Goal: Information Seeking & Learning: Learn about a topic

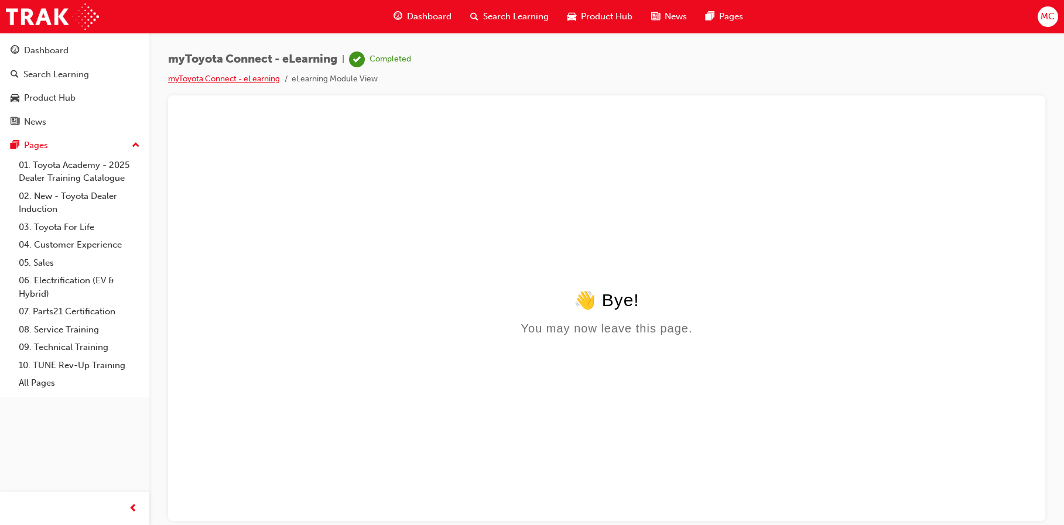
click at [232, 75] on link "myToyota Connect - eLearning" at bounding box center [224, 79] width 112 height 10
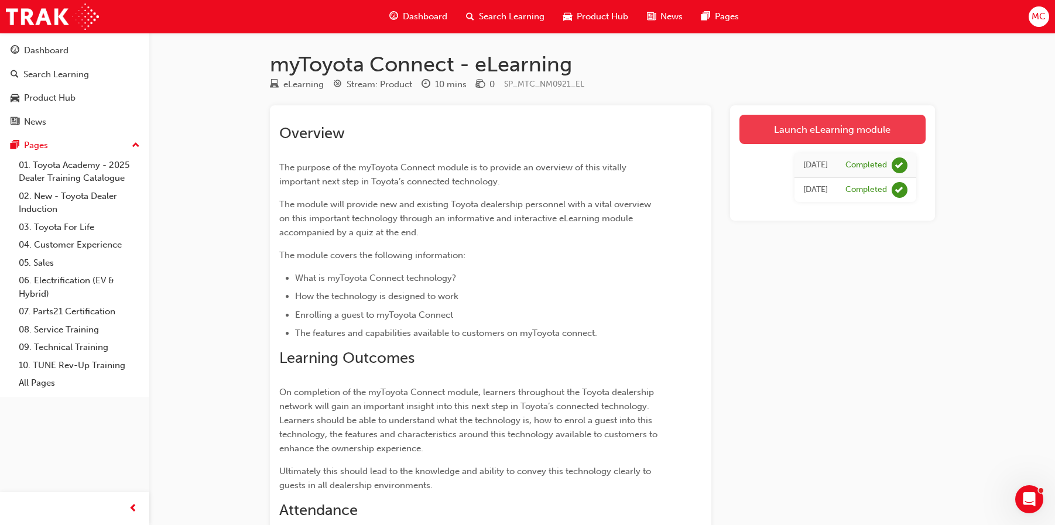
click at [817, 134] on link "Launch eLearning module" at bounding box center [832, 129] width 186 height 29
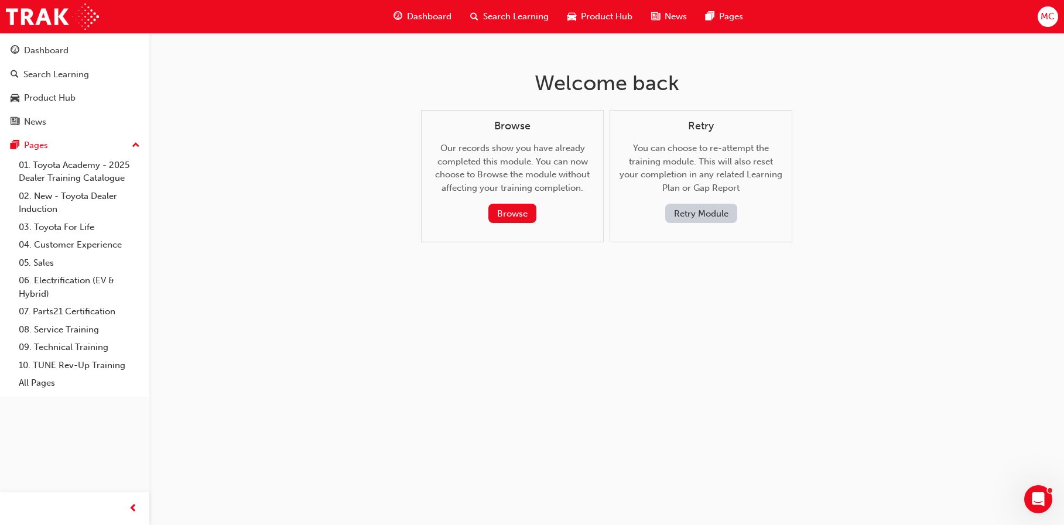
click at [720, 215] on button "Retry Module" at bounding box center [701, 213] width 72 height 19
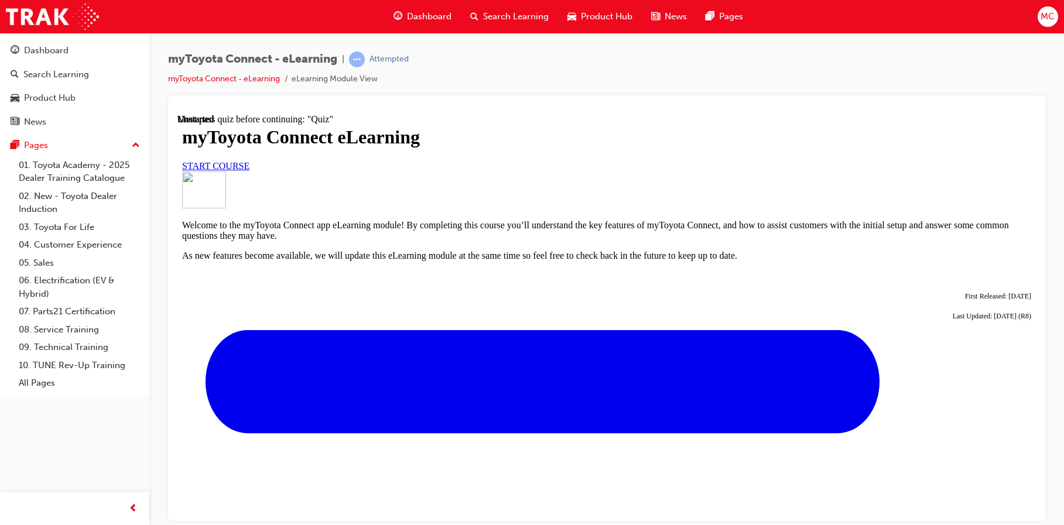
click at [249, 170] on span "START COURSE" at bounding box center [215, 165] width 67 height 10
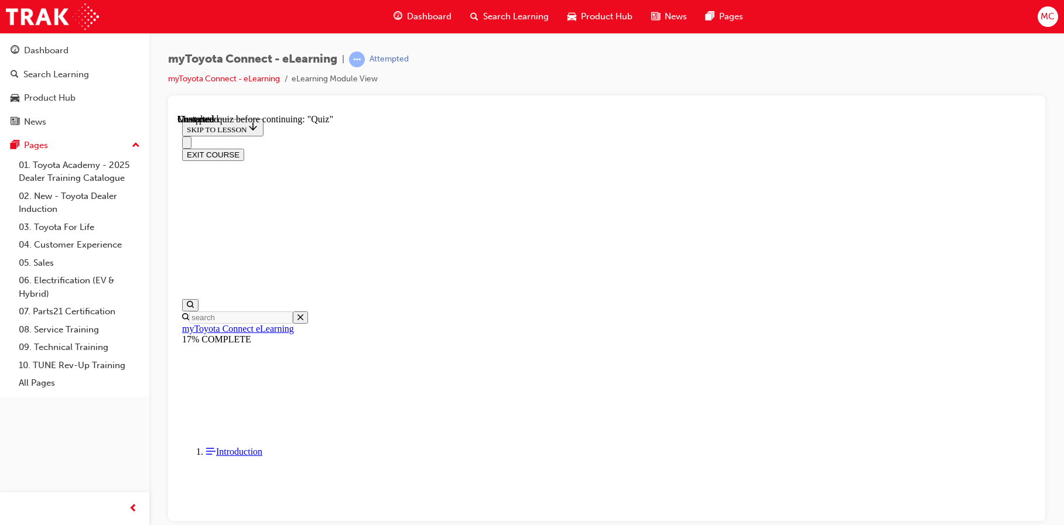
scroll to position [1034, 0]
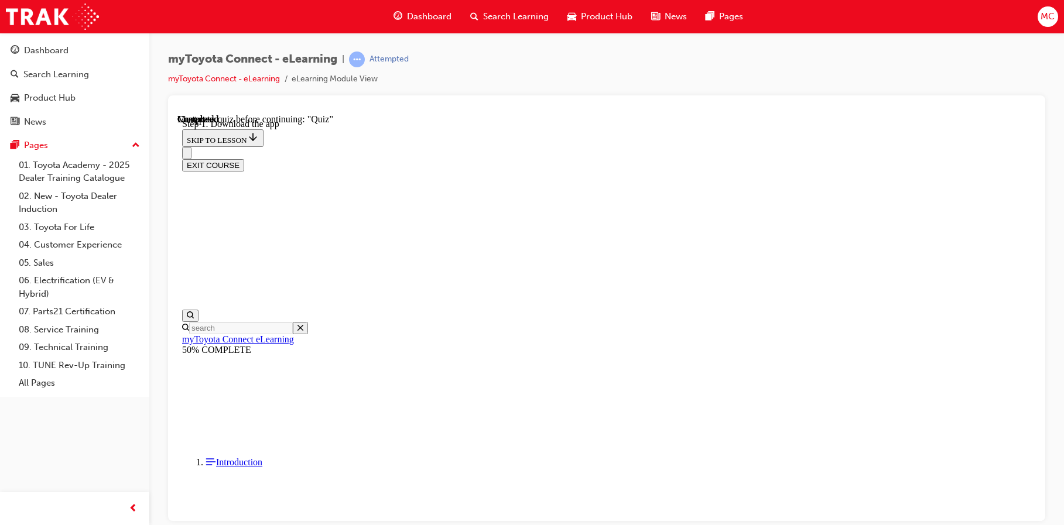
scroll to position [388, 0]
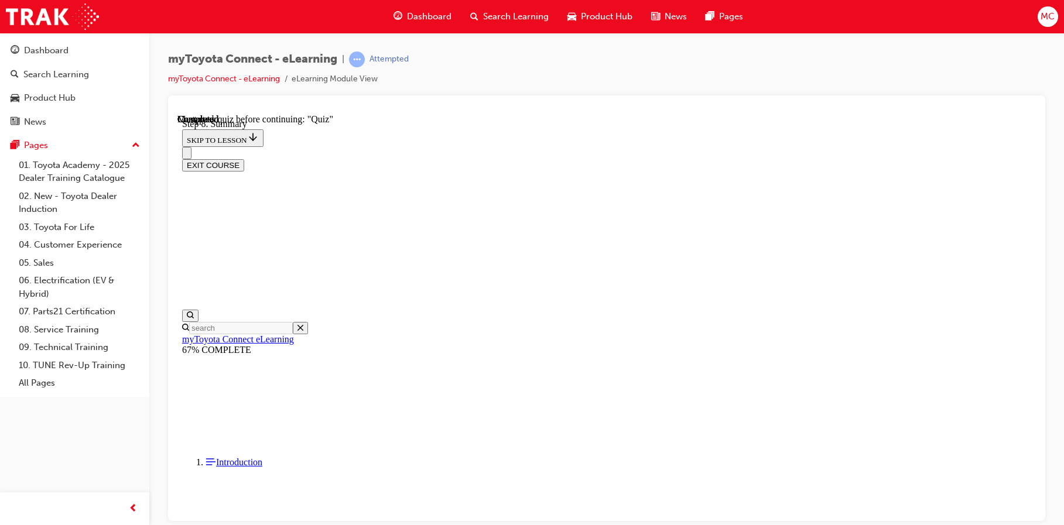
scroll to position [544, 0]
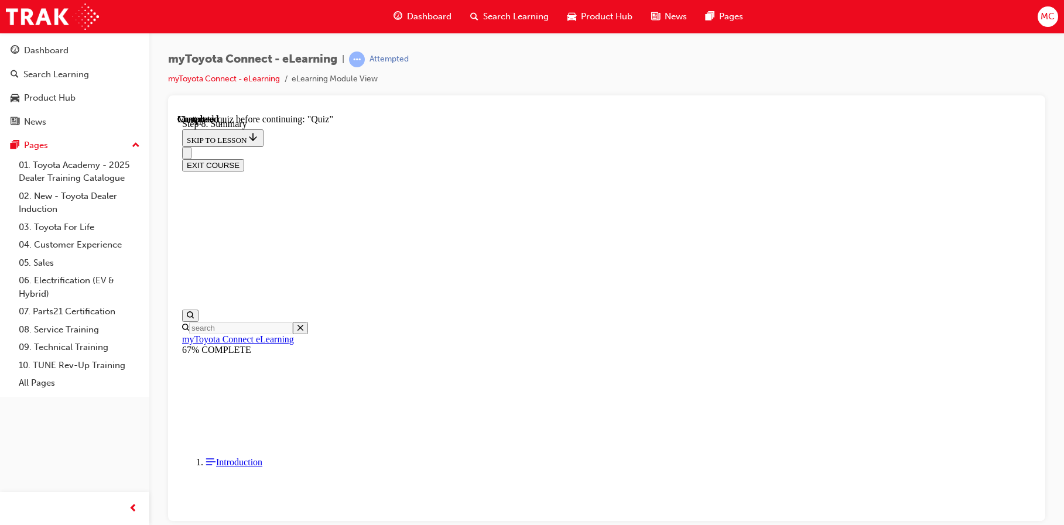
scroll to position [896, 0]
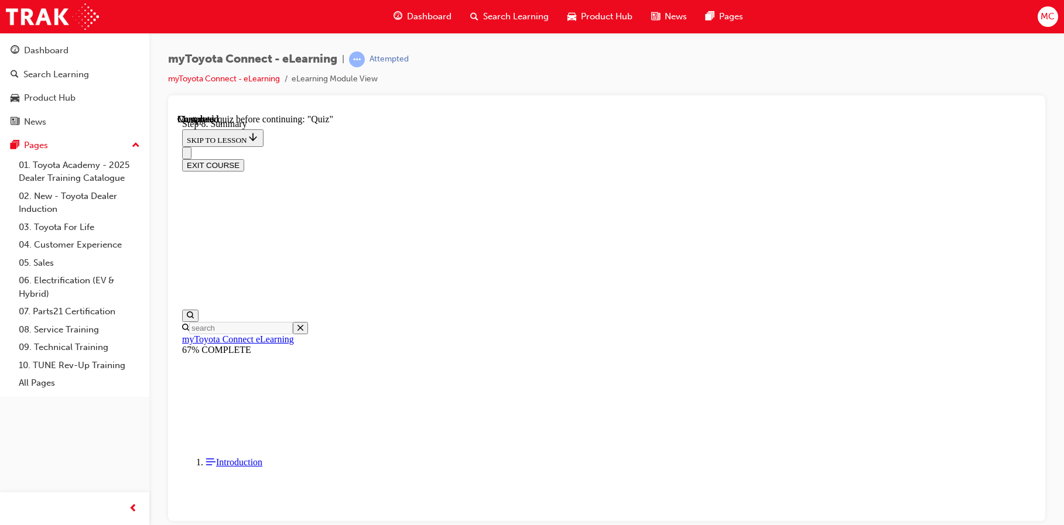
scroll to position [36, 0]
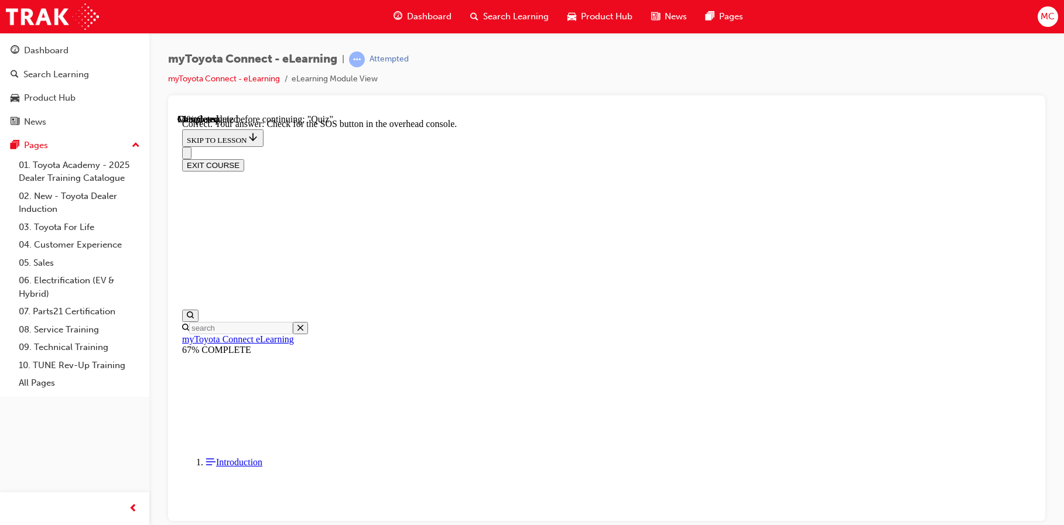
scroll to position [194, 0]
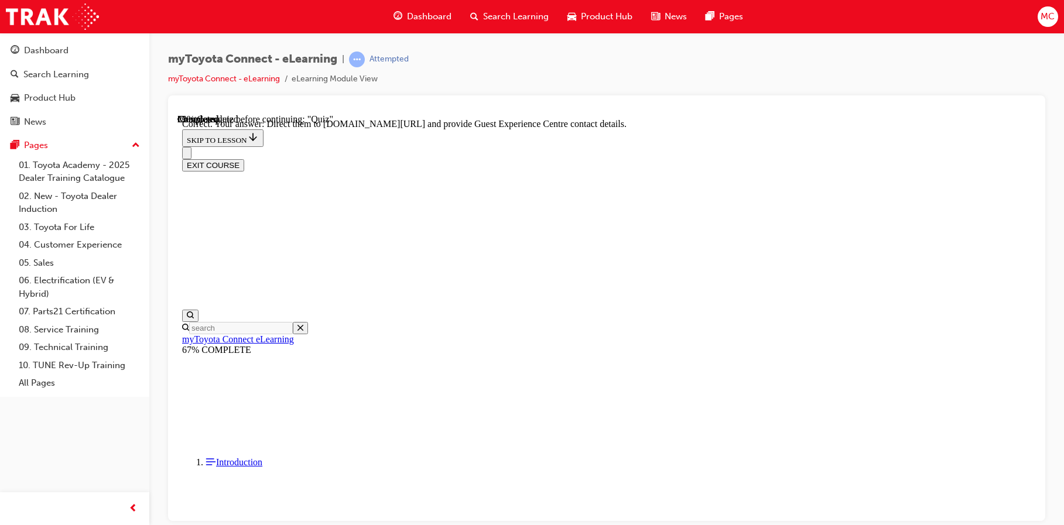
scroll to position [252, 0]
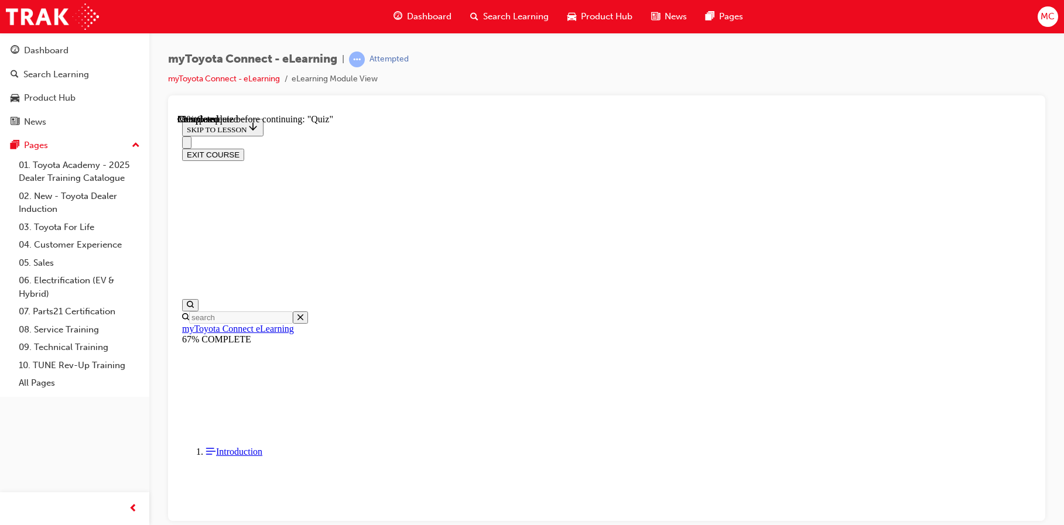
scroll to position [176, 0]
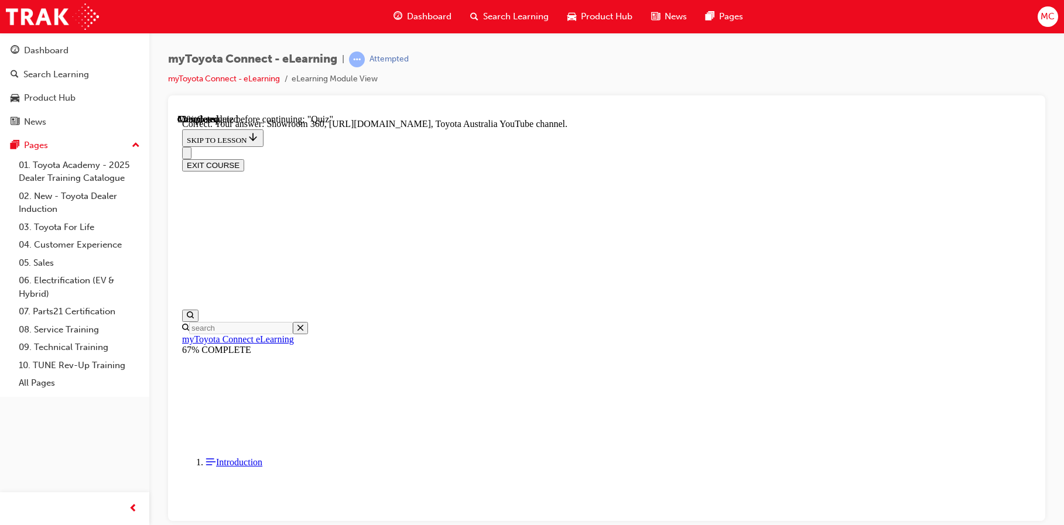
scroll to position [252, 0]
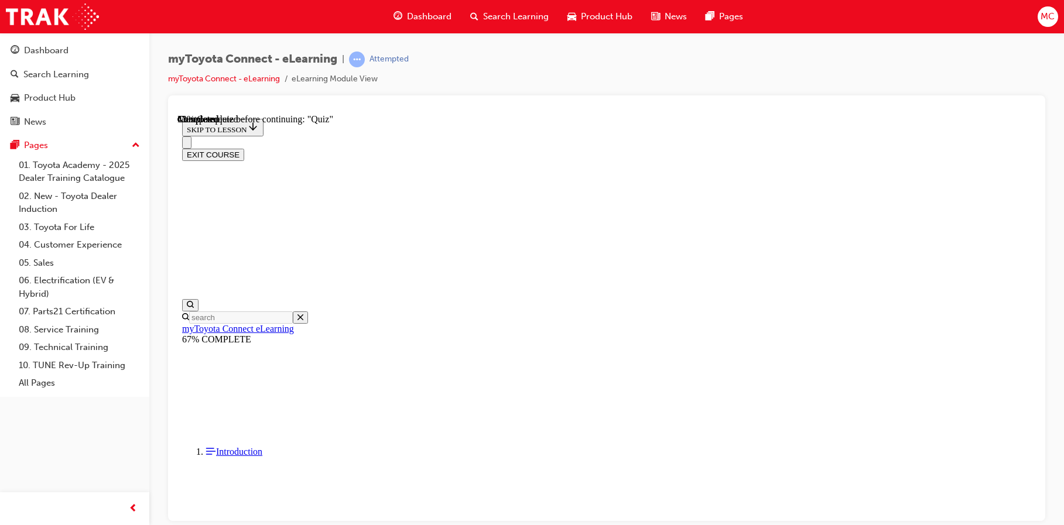
scroll to position [176, 0]
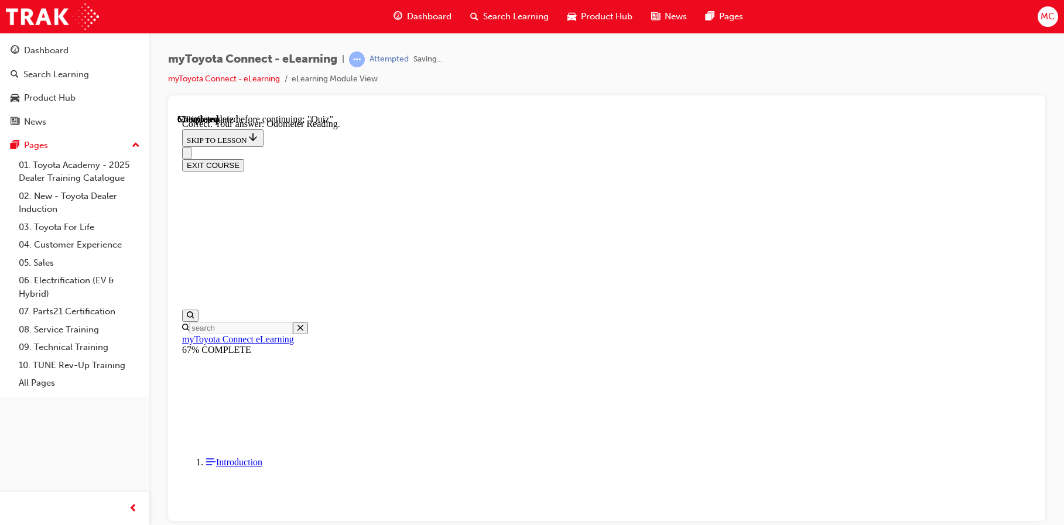
scroll to position [241, 0]
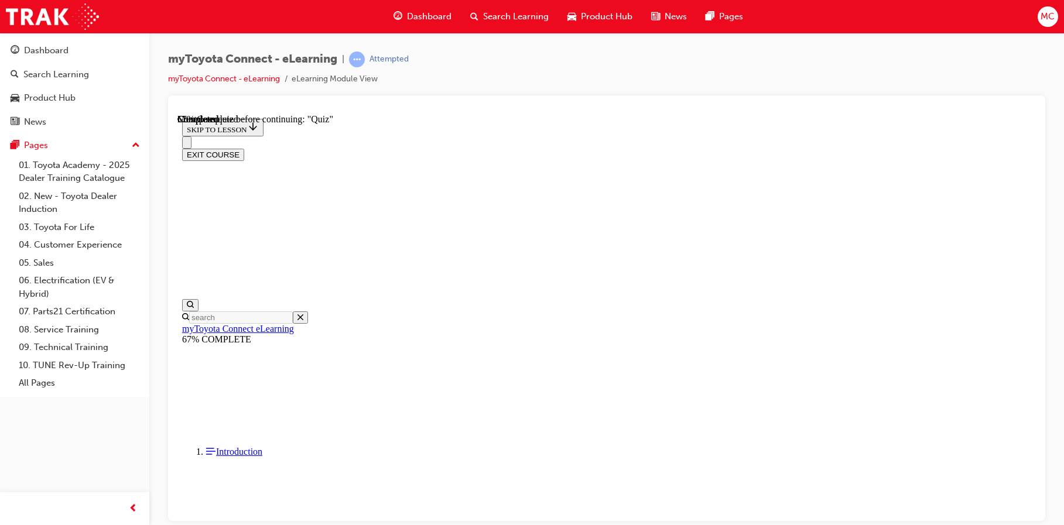
scroll to position [114, 0]
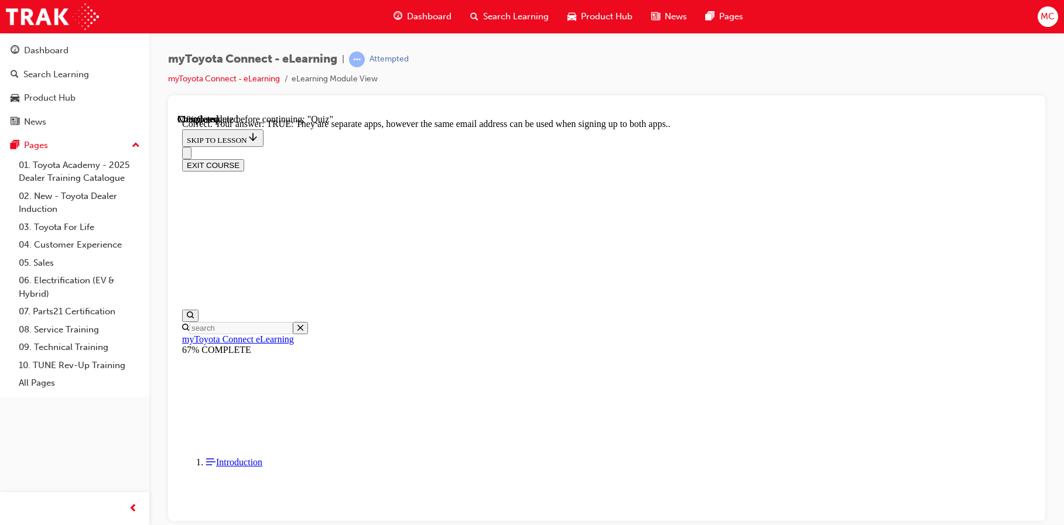
scroll to position [150, 0]
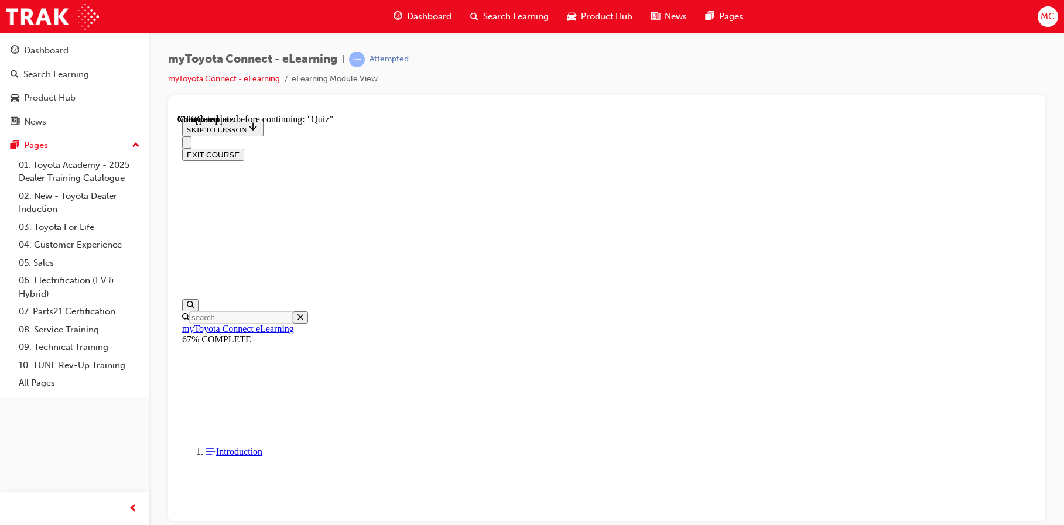
scroll to position [110, 0]
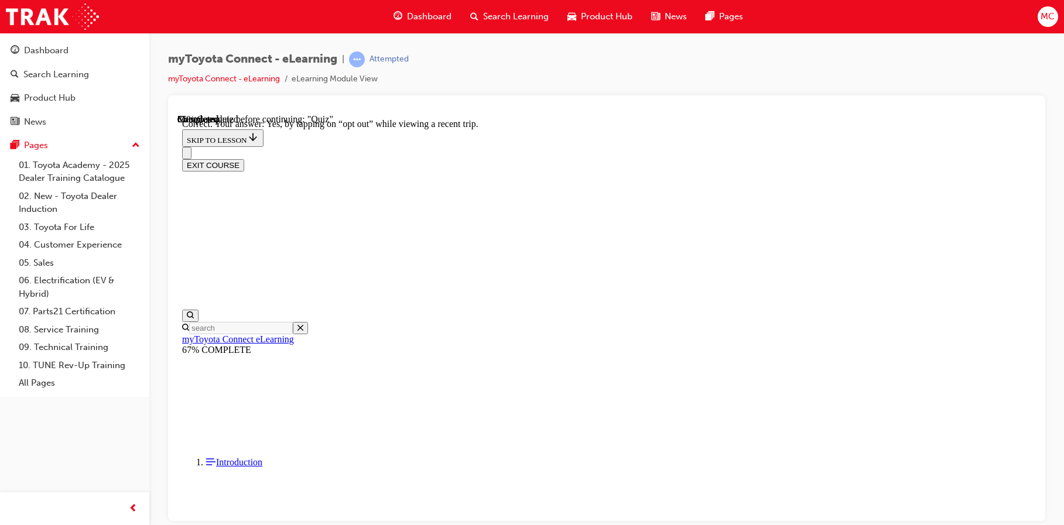
scroll to position [147, 0]
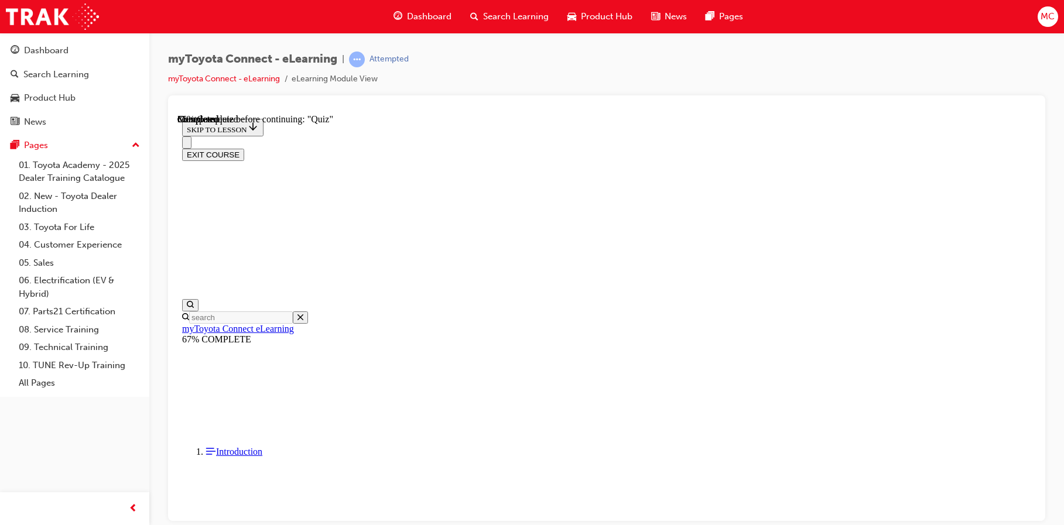
scroll to position [177, 0]
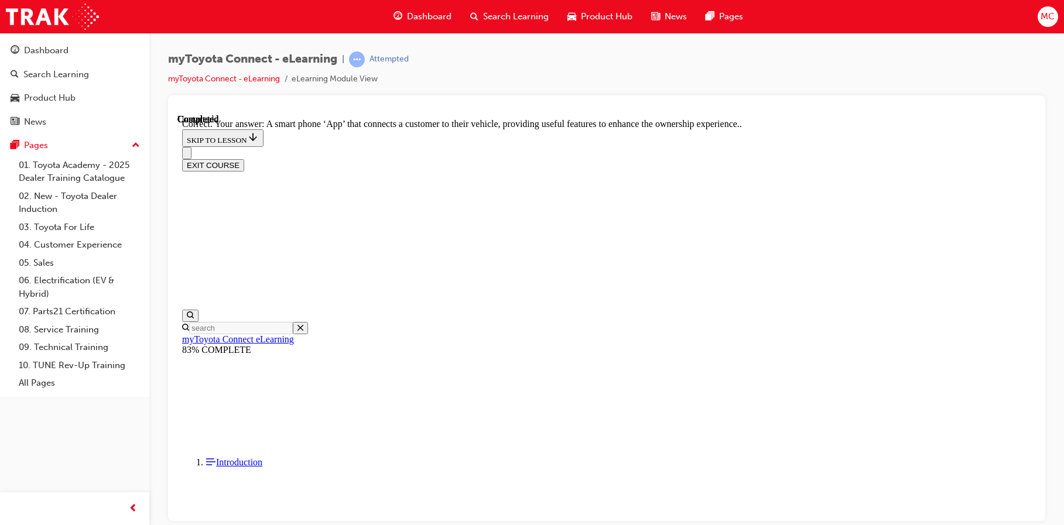
scroll to position [229, 0]
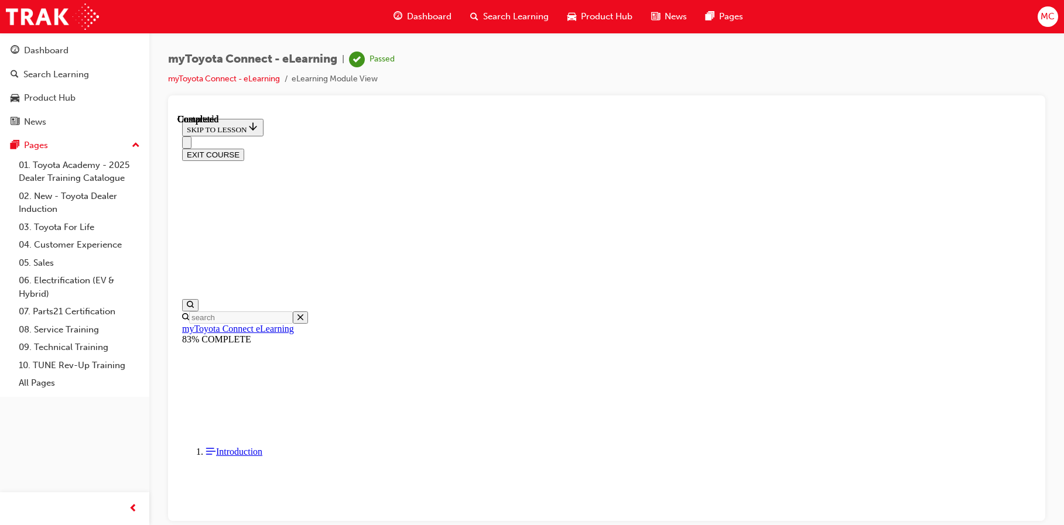
click at [244, 148] on button "EXIT COURSE" at bounding box center [213, 154] width 62 height 12
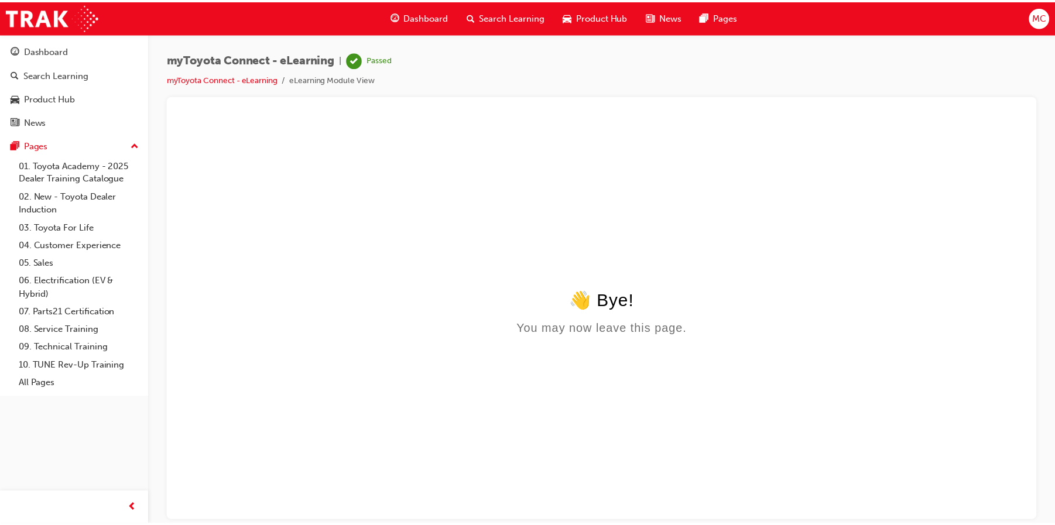
scroll to position [0, 0]
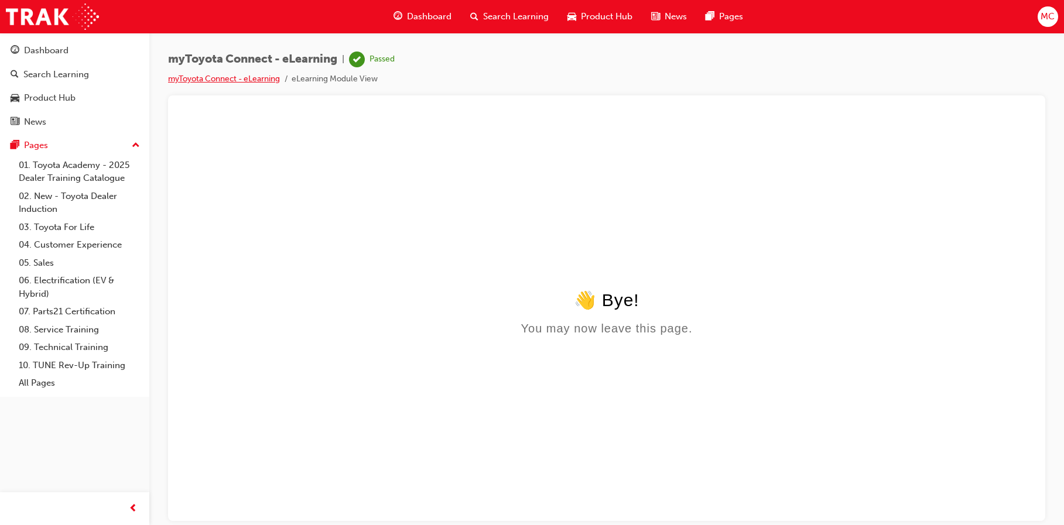
click at [234, 76] on link "myToyota Connect - eLearning" at bounding box center [224, 79] width 112 height 10
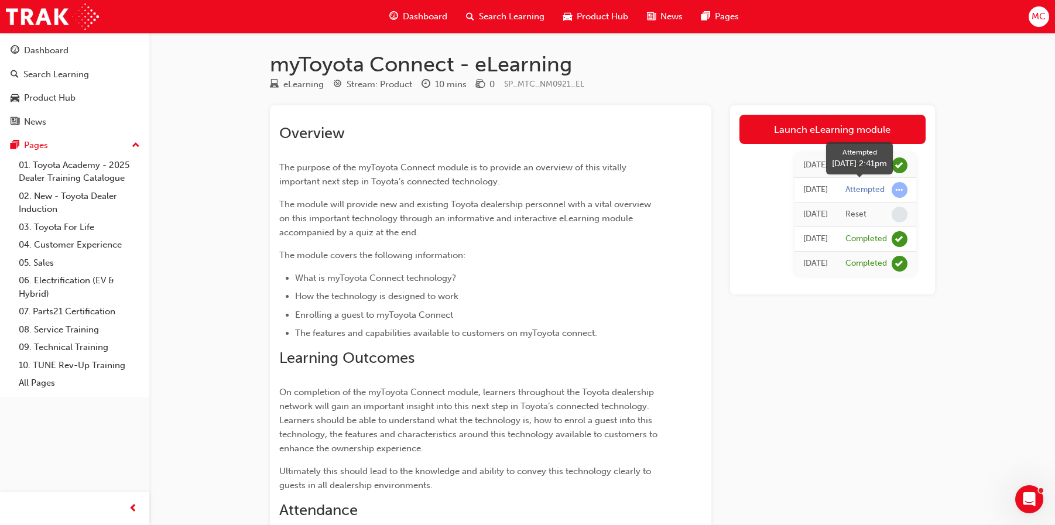
click at [903, 193] on span "learningRecordVerb_ATTEMPT-icon" at bounding box center [900, 190] width 16 height 16
click at [898, 190] on span "learningRecordVerb_ATTEMPT-icon" at bounding box center [900, 190] width 16 height 16
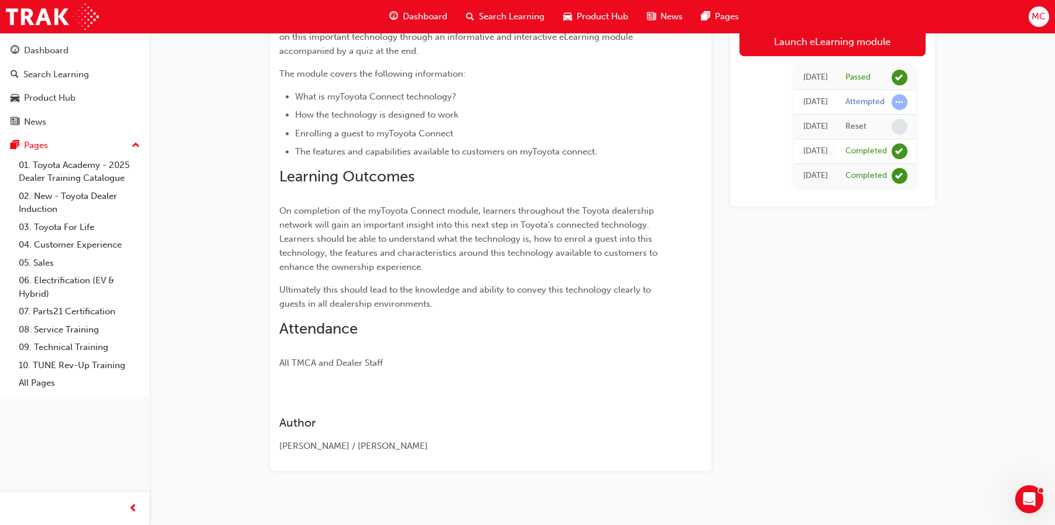
scroll to position [194, 0]
